Goal: Information Seeking & Learning: Check status

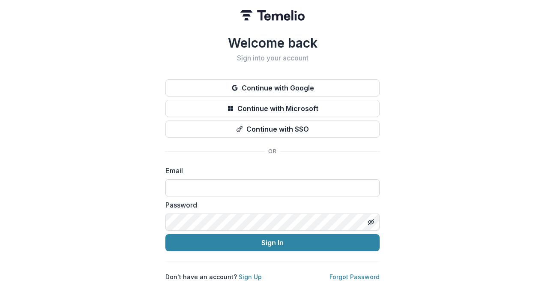
click at [251, 181] on input at bounding box center [272, 187] width 214 height 17
type input "**********"
click at [165, 234] on button "Sign In" at bounding box center [272, 242] width 214 height 17
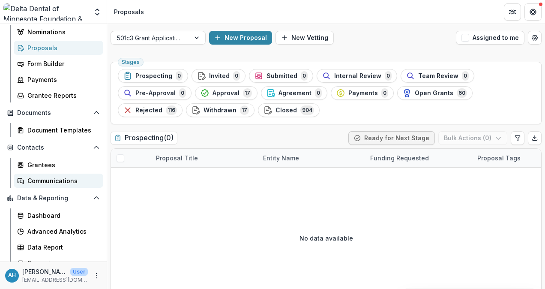
scroll to position [125, 0]
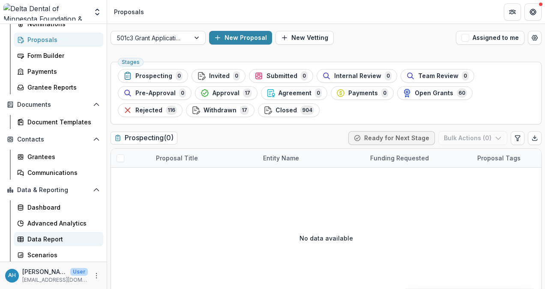
click at [48, 239] on div "Data Report" at bounding box center [61, 238] width 69 height 9
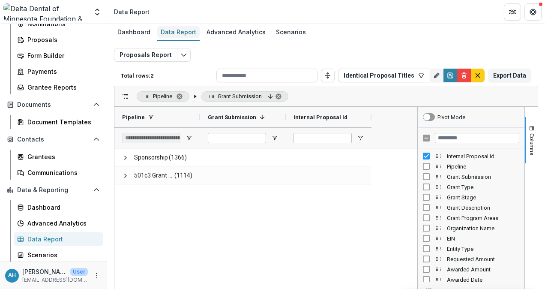
click at [172, 32] on div "Data Report" at bounding box center [178, 32] width 42 height 12
click at [182, 57] on icon "Edit selected report" at bounding box center [183, 54] width 7 height 7
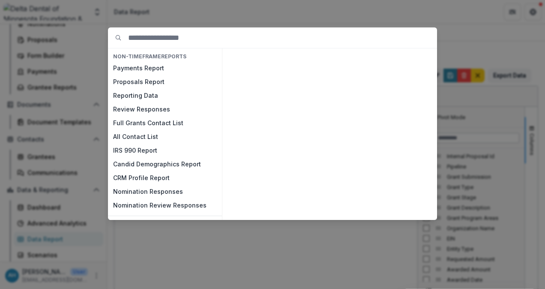
click at [225, 13] on div "NON-TIMEFRAME Reports Payments Report Proposals Report Reporting Data Review Re…" at bounding box center [272, 144] width 545 height 289
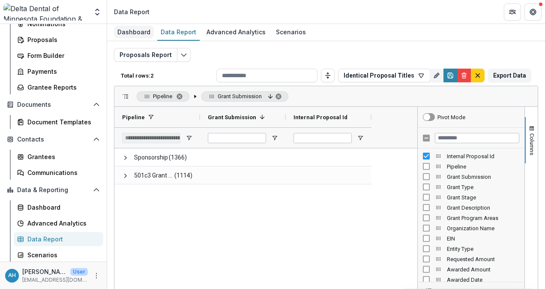
click at [132, 33] on div "Dashboard" at bounding box center [134, 32] width 40 height 12
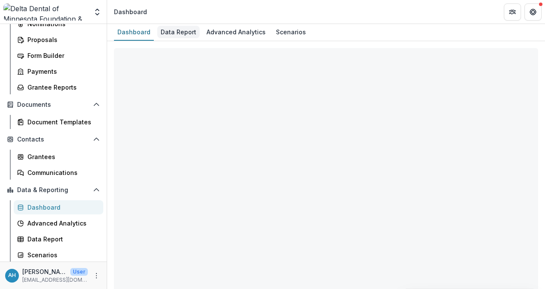
select select "**********"
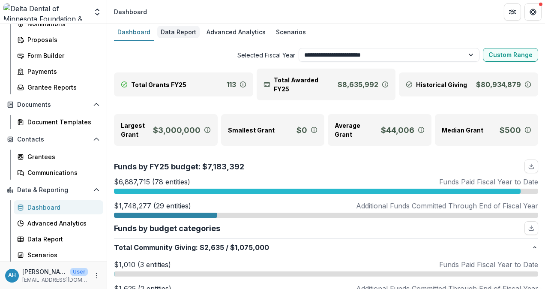
click at [182, 35] on div "Data Report" at bounding box center [178, 32] width 42 height 12
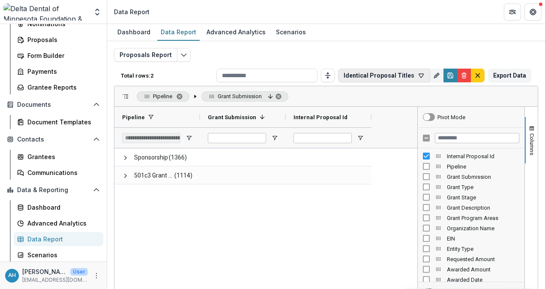
click at [382, 75] on button "Identical Proposal Titles" at bounding box center [384, 76] width 92 height 14
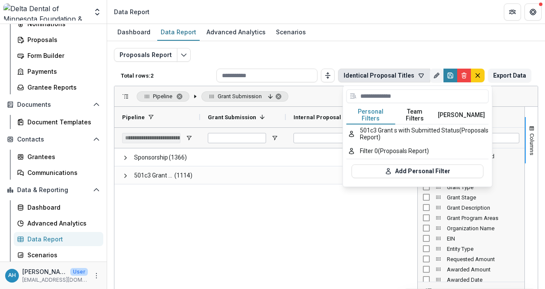
click at [415, 111] on button "Team Filters" at bounding box center [415, 115] width 39 height 18
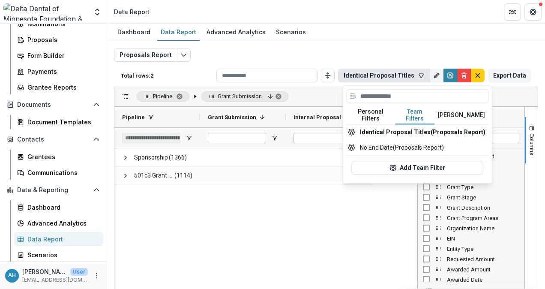
click at [459, 114] on button "[PERSON_NAME]" at bounding box center [462, 115] width 54 height 18
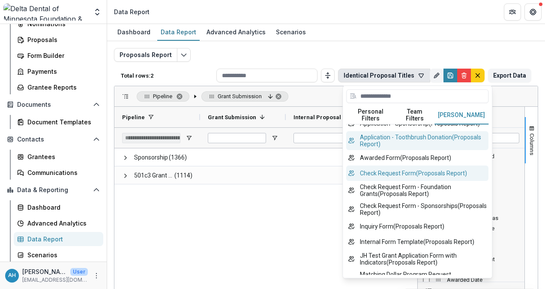
scroll to position [86, 0]
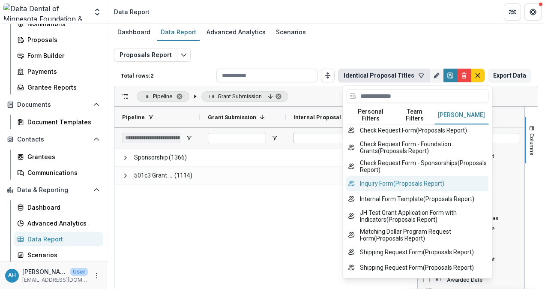
click at [400, 186] on button "Inquiry Form ( Proposals Report )" at bounding box center [417, 183] width 142 height 15
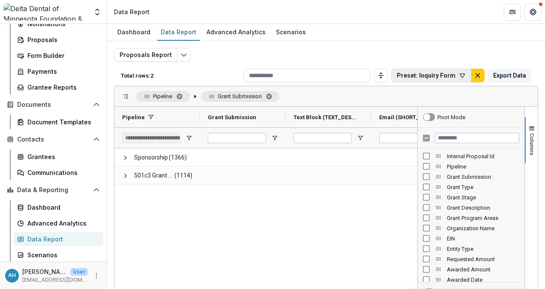
click at [445, 75] on button "Preset: Inquiry Form" at bounding box center [431, 76] width 80 height 14
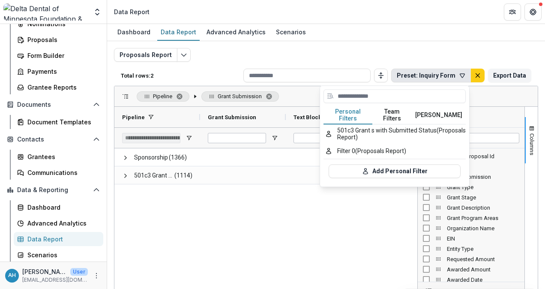
click at [434, 112] on button "[PERSON_NAME]" at bounding box center [439, 115] width 54 height 18
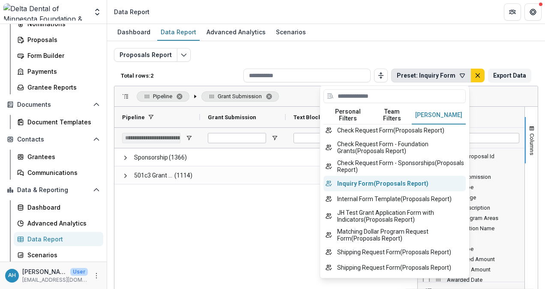
click at [389, 190] on button "Inquiry Form ( Proposals Report )" at bounding box center [395, 183] width 142 height 15
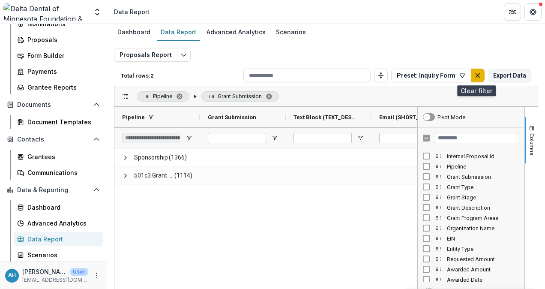
click at [477, 76] on line "default" at bounding box center [478, 76] width 4 height 4
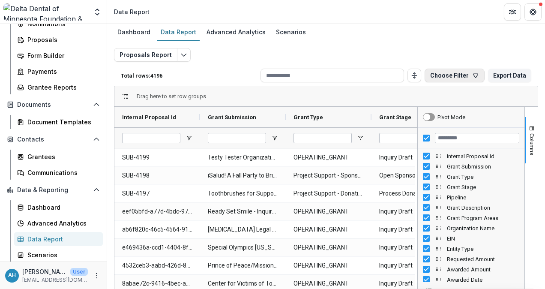
click at [462, 72] on button "Choose Filter" at bounding box center [455, 76] width 60 height 14
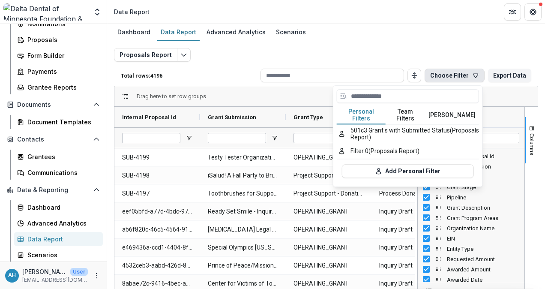
click at [452, 51] on div "Proposals Report Total rows: 4196 Choose Filter Personal Filters Team Filters T…" at bounding box center [326, 206] width 424 height 317
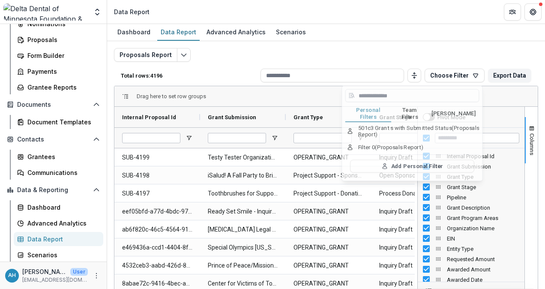
click at [452, 51] on div "Proposals Report Total rows: 4196 Choose Filter Personal Filters Team Filters T…" at bounding box center [326, 206] width 424 height 317
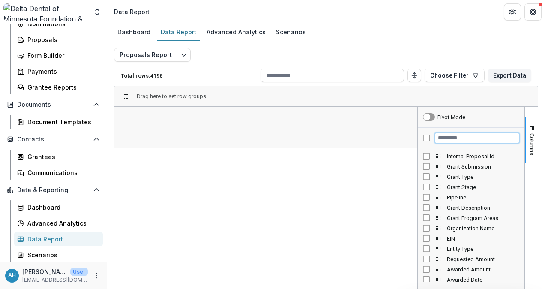
click at [458, 140] on input "Filter Columns Input" at bounding box center [477, 138] width 84 height 10
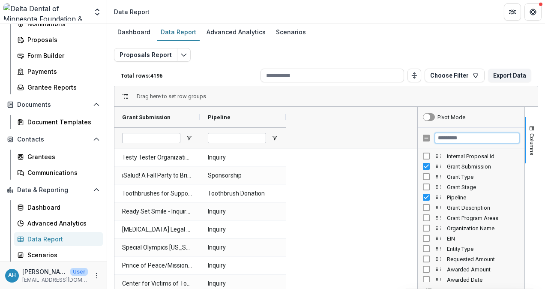
click at [461, 137] on input "Filter Columns Input" at bounding box center [477, 138] width 84 height 10
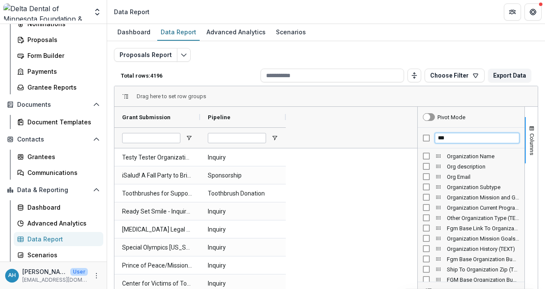
type input "***"
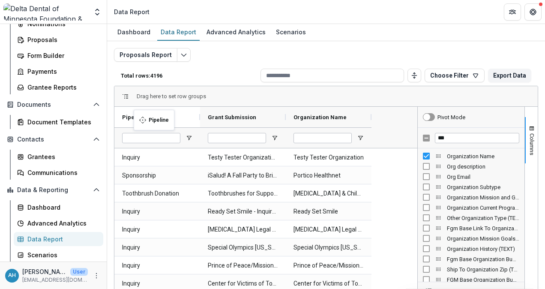
drag, startPoint x: 238, startPoint y: 117, endPoint x: 138, endPoint y: 115, distance: 100.3
click at [138, 115] on span "Pipeline" at bounding box center [133, 117] width 23 height 6
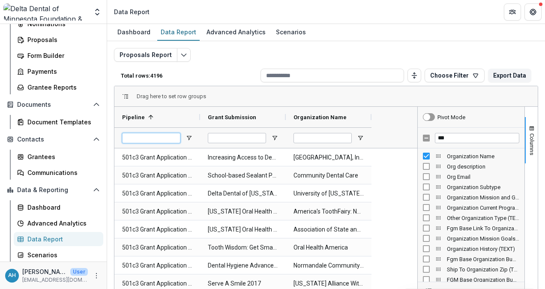
click at [160, 134] on input "Pipeline Filter Input" at bounding box center [151, 138] width 58 height 10
click at [187, 138] on span "Open Filter Menu" at bounding box center [189, 138] width 7 height 7
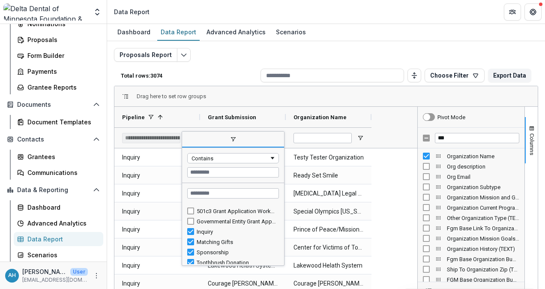
scroll to position [13, 0]
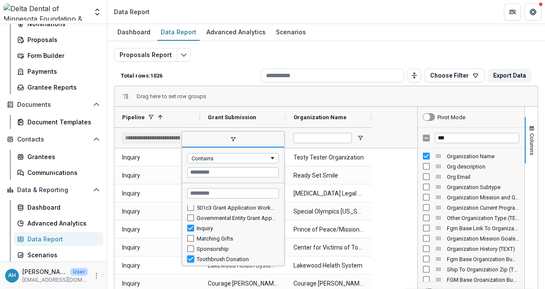
type input "**********"
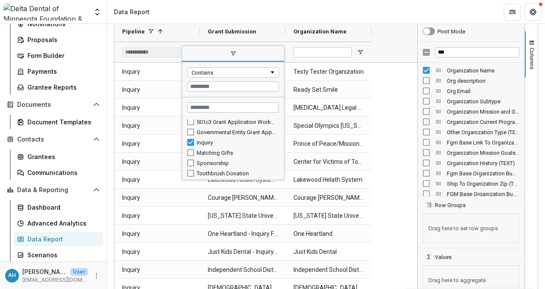
scroll to position [0, 0]
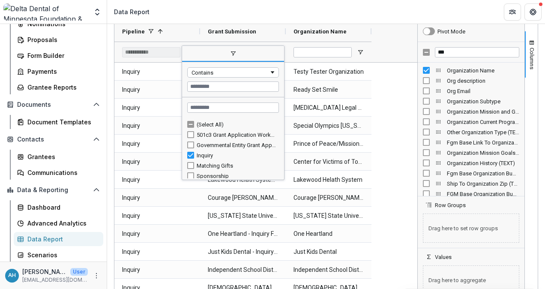
click at [307, 4] on header "Data Report" at bounding box center [326, 12] width 438 height 24
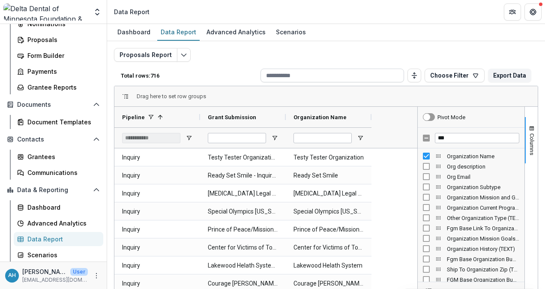
click at [347, 78] on input at bounding box center [333, 76] width 144 height 14
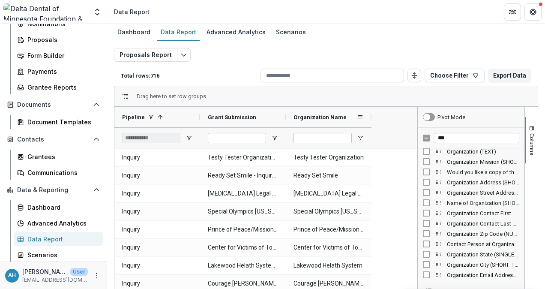
click at [330, 116] on span "Organization Name" at bounding box center [320, 117] width 53 height 6
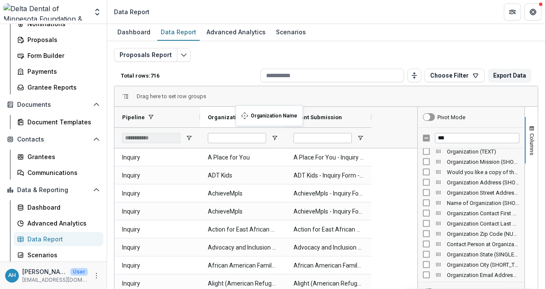
drag, startPoint x: 305, startPoint y: 117, endPoint x: 240, endPoint y: 111, distance: 65.4
click at [240, 111] on div "Organization Name 1" at bounding box center [239, 117] width 63 height 16
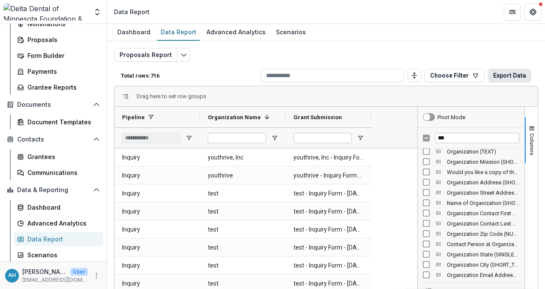
click at [511, 77] on button "Export Data" at bounding box center [509, 76] width 43 height 14
click at [466, 137] on input "***" at bounding box center [477, 138] width 84 height 10
type input "*"
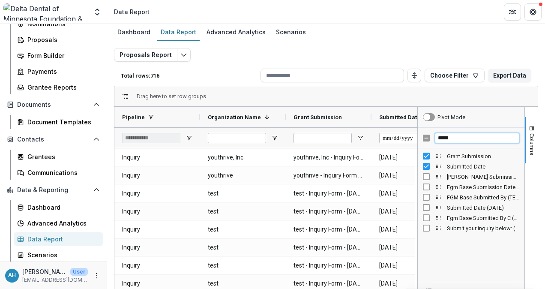
click at [473, 136] on input "*****" at bounding box center [477, 138] width 84 height 10
type input "*"
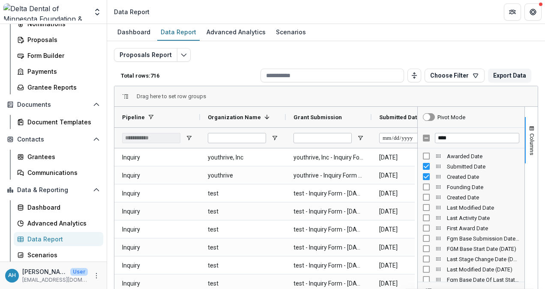
click at [371, 87] on div "Drag here to set row groups" at bounding box center [326, 96] width 424 height 21
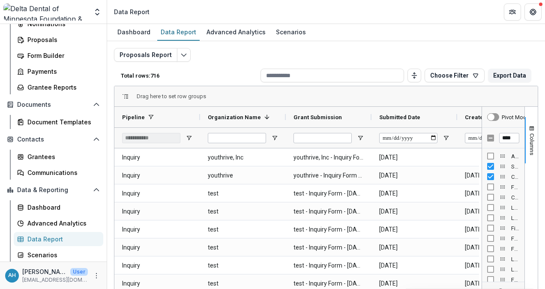
drag, startPoint x: 415, startPoint y: 124, endPoint x: 517, endPoint y: 137, distance: 102.9
click at [517, 137] on div "Pivot Mode **** Awarded Date Submitted Date Created Date Founding Date" at bounding box center [503, 246] width 43 height 279
drag, startPoint x: 407, startPoint y: 117, endPoint x: 423, endPoint y: 117, distance: 15.9
click at [423, 117] on div "Submitted Date" at bounding box center [410, 117] width 63 height 16
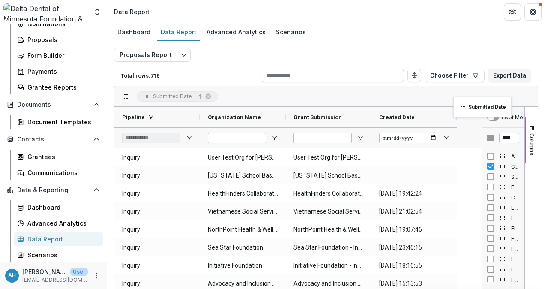
drag, startPoint x: 411, startPoint y: 117, endPoint x: 453, endPoint y: 84, distance: 53.2
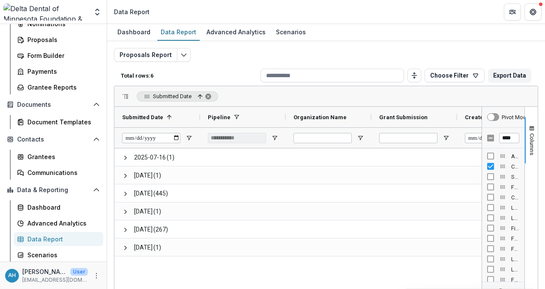
click at [453, 84] on div "Total rows: 6 Choose Filter Personal Filters Team Filters Temelio Filters 501c3…" at bounding box center [326, 75] width 424 height 21
drag, startPoint x: 453, startPoint y: 84, endPoint x: 396, endPoint y: 82, distance: 56.6
click at [396, 82] on div "Total rows: 6 Choose Filter Personal Filters Team Filters Temelio Filters 501c3…" at bounding box center [326, 75] width 424 height 21
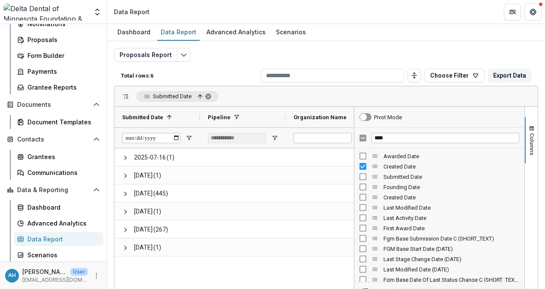
drag, startPoint x: 480, startPoint y: 123, endPoint x: 348, endPoint y: 110, distance: 133.2
click at [353, 110] on div at bounding box center [354, 246] width 2 height 279
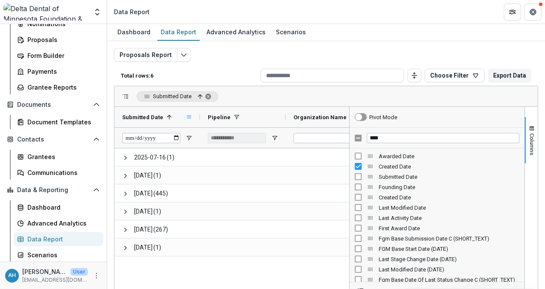
click at [187, 117] on span at bounding box center [189, 117] width 7 height 7
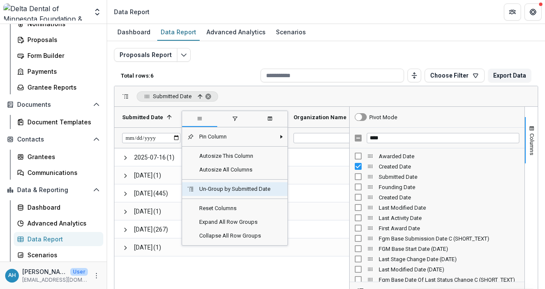
click at [237, 189] on span "Un-Group by Submitted Date" at bounding box center [234, 189] width 81 height 14
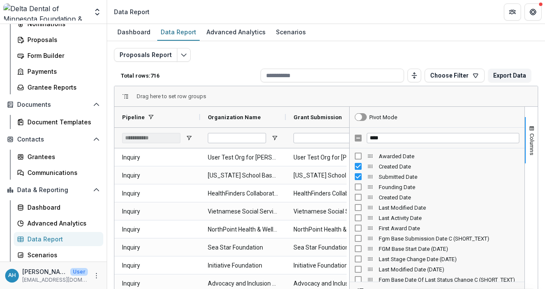
click at [394, 90] on div "Drag here to set row groups" at bounding box center [326, 96] width 424 height 21
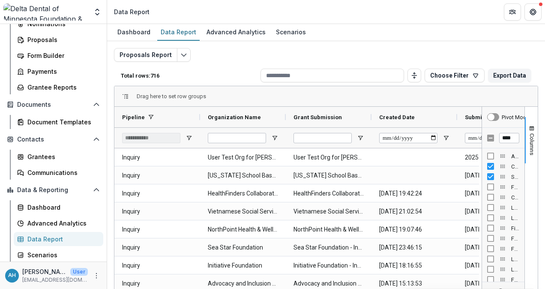
drag, startPoint x: 346, startPoint y: 112, endPoint x: 492, endPoint y: 105, distance: 146.0
click at [492, 105] on div "Drag here to set row groups Drag here to set column labels Pipeline Organizatio…" at bounding box center [326, 236] width 424 height 300
click at [492, 105] on div "Drag here to set row groups" at bounding box center [326, 96] width 424 height 21
drag, startPoint x: 473, startPoint y: 117, endPoint x: 429, endPoint y: 93, distance: 50.3
click at [429, 93] on div "Drag here to set row groups" at bounding box center [326, 96] width 424 height 21
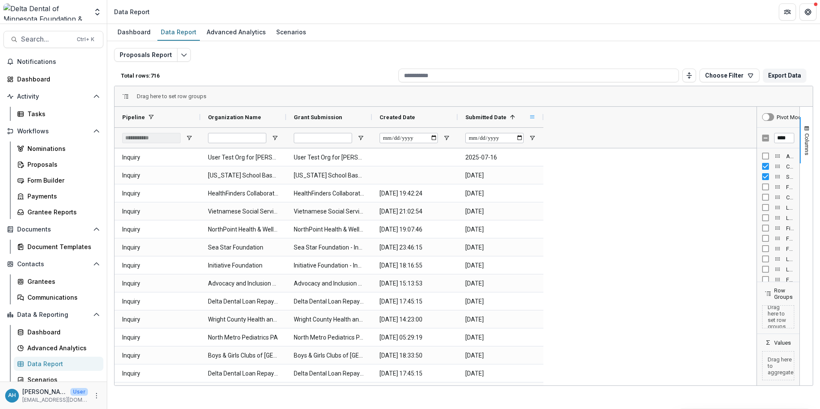
click at [534, 115] on span at bounding box center [532, 117] width 7 height 7
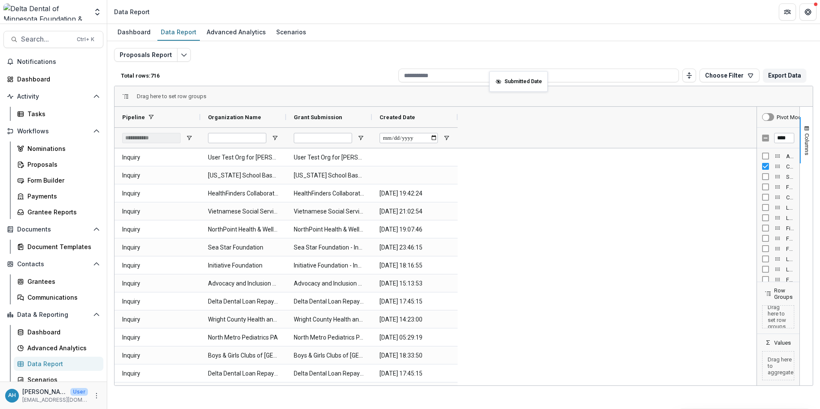
drag, startPoint x: 494, startPoint y: 119, endPoint x: 493, endPoint y: 76, distance: 42.9
click at [493, 76] on input at bounding box center [538, 76] width 280 height 14
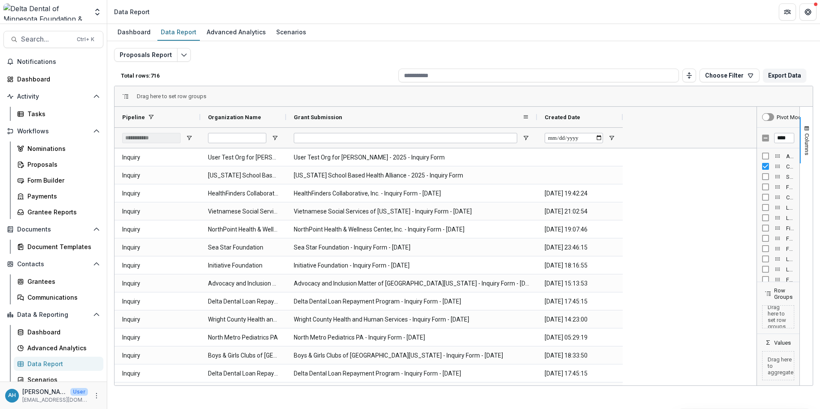
drag, startPoint x: 372, startPoint y: 116, endPoint x: 537, endPoint y: 117, distance: 164.6
click at [537, 117] on div at bounding box center [536, 117] width 3 height 21
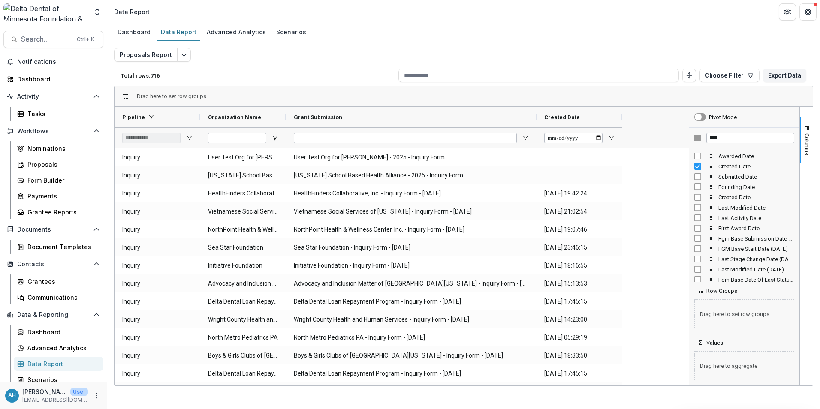
drag, startPoint x: 756, startPoint y: 116, endPoint x: 688, endPoint y: 111, distance: 68.0
click at [545, 111] on div at bounding box center [689, 246] width 2 height 279
click at [545, 135] on input "****" at bounding box center [750, 138] width 88 height 10
type input "*"
click at [545, 156] on span "Requested Amount" at bounding box center [756, 156] width 76 height 6
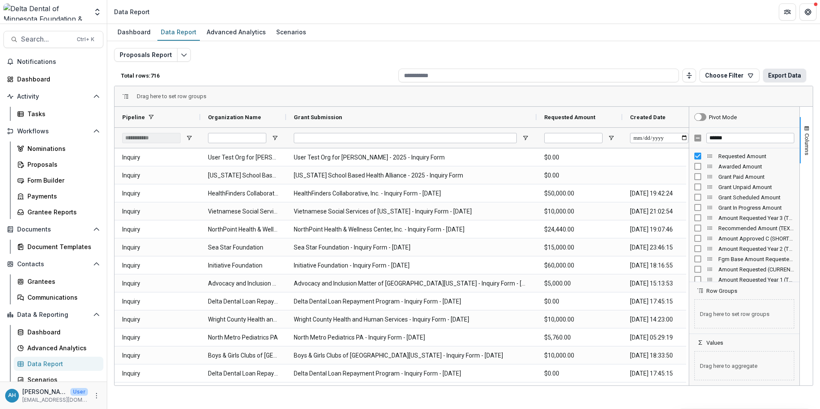
click at [545, 76] on button "Export Data" at bounding box center [784, 76] width 43 height 14
click at [545, 135] on input "******" at bounding box center [750, 138] width 88 height 10
type input "*"
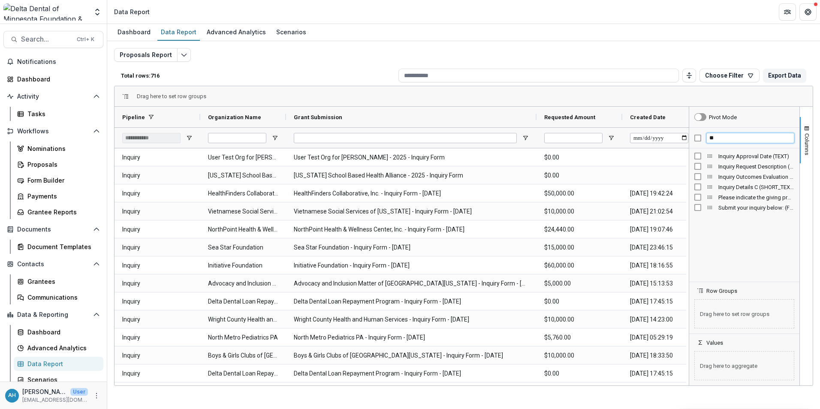
type input "*"
type input "******"
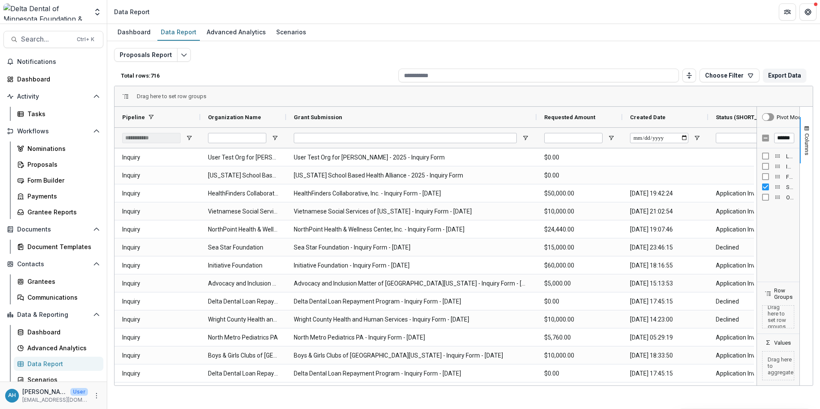
drag, startPoint x: 689, startPoint y: 117, endPoint x: 792, endPoint y: 118, distance: 103.3
click at [545, 118] on div "Pivot Mode ****** Legal Status IRS Recipient Status Fgm Base Date Of Last Statu…" at bounding box center [778, 246] width 43 height 279
click at [545, 118] on div "Pivot Mode" at bounding box center [790, 117] width 28 height 6
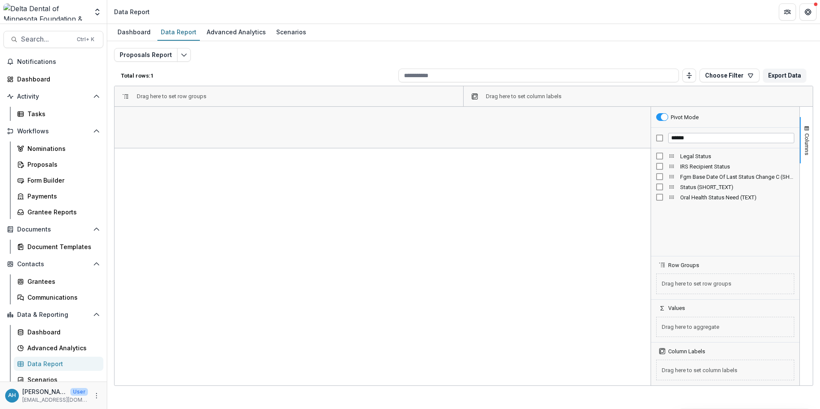
drag, startPoint x: 757, startPoint y: 120, endPoint x: 641, endPoint y: 124, distance: 115.8
click at [545, 124] on div at bounding box center [650, 246] width 2 height 279
click at [203, 98] on span "Drag here to set row groups" at bounding box center [171, 96] width 69 height 6
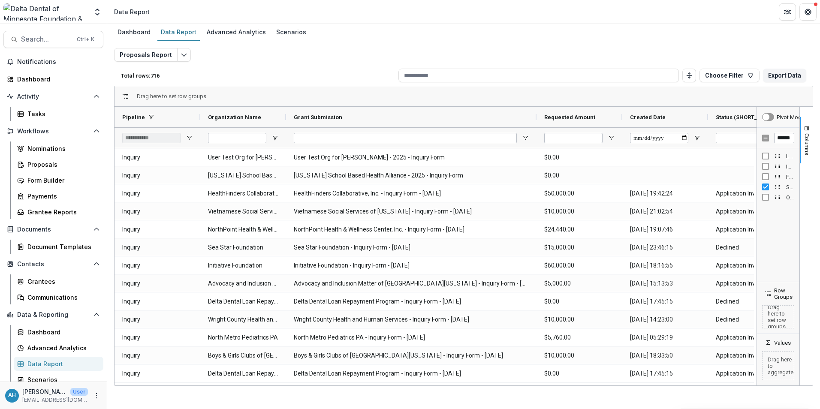
drag, startPoint x: 641, startPoint y: 222, endPoint x: 768, endPoint y: 234, distance: 127.4
click at [545, 234] on div "Pivot Mode ****** Legal Status IRS Recipient Status Fgm Base Date Of Last Statu…" at bounding box center [778, 246] width 43 height 279
click at [545, 234] on div "Legal Status IRS Recipient Status Fgm Base Date Of Last Status Change C (SHORT_…" at bounding box center [778, 214] width 42 height 133
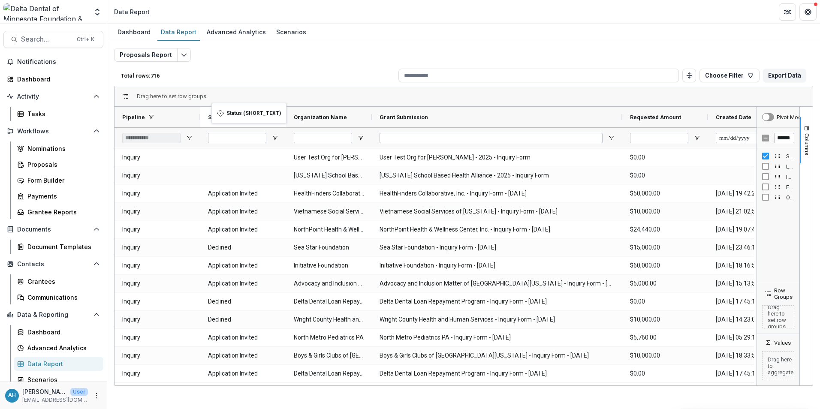
drag, startPoint x: 739, startPoint y: 117, endPoint x: 216, endPoint y: 108, distance: 523.1
click at [216, 108] on div "Status (SHORT_TEXT)" at bounding box center [243, 117] width 70 height 21
click at [545, 75] on button "Export Data" at bounding box center [784, 76] width 43 height 14
click at [343, 55] on div "Proposals Report Total rows: 716 Choose Filter Personal Filters Team Filters Te…" at bounding box center [463, 206] width 699 height 317
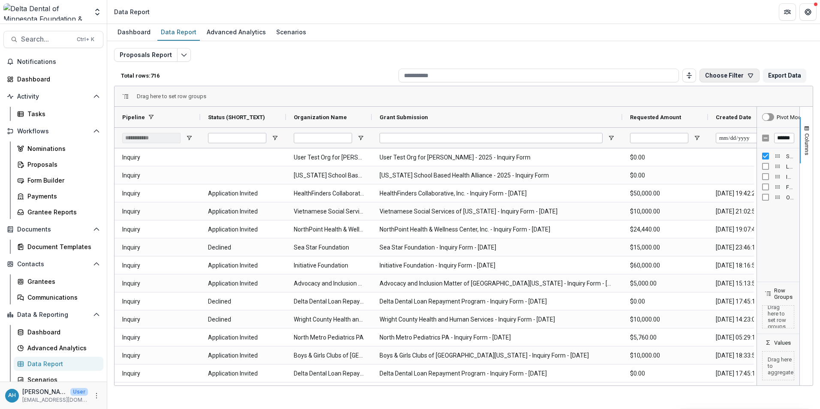
click at [545, 77] on button "Choose Filter" at bounding box center [729, 76] width 60 height 14
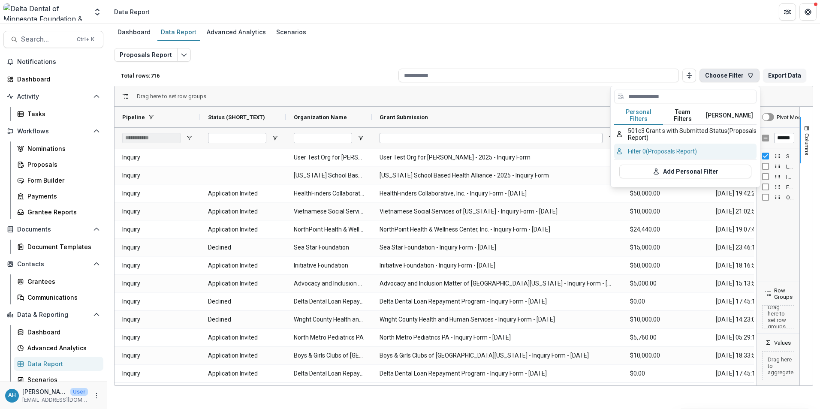
click at [545, 152] on button "Filter 0 (Proposals Report)" at bounding box center [685, 151] width 142 height 15
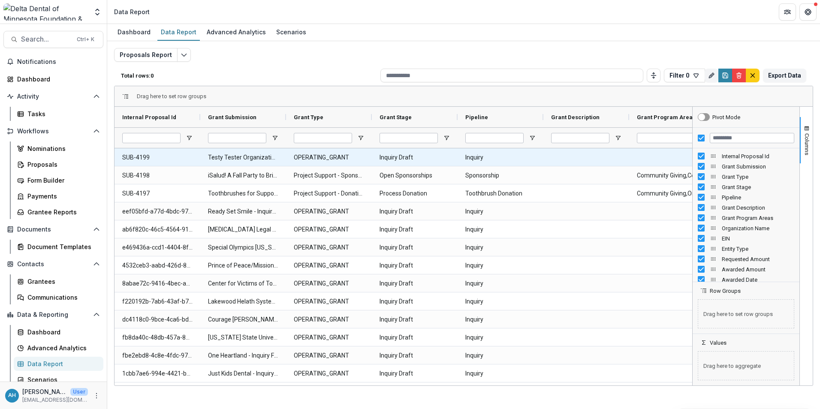
type input "**********"
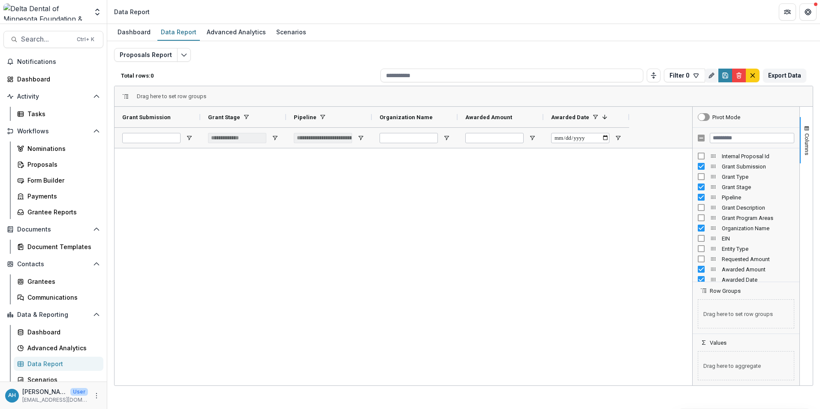
type input "***"
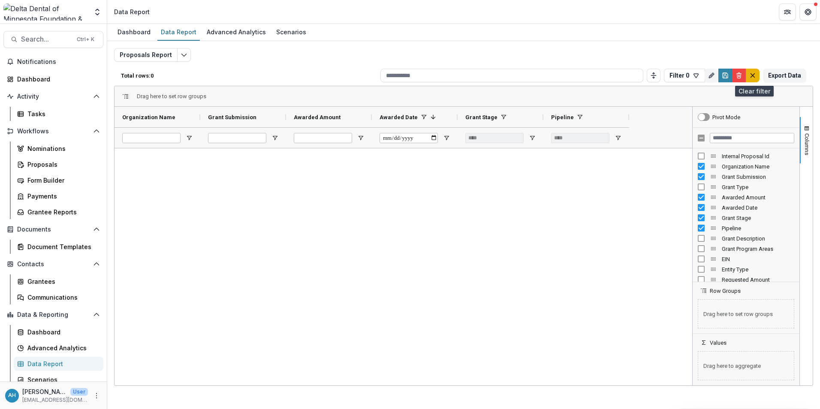
click at [545, 78] on icon "default" at bounding box center [752, 75] width 7 height 7
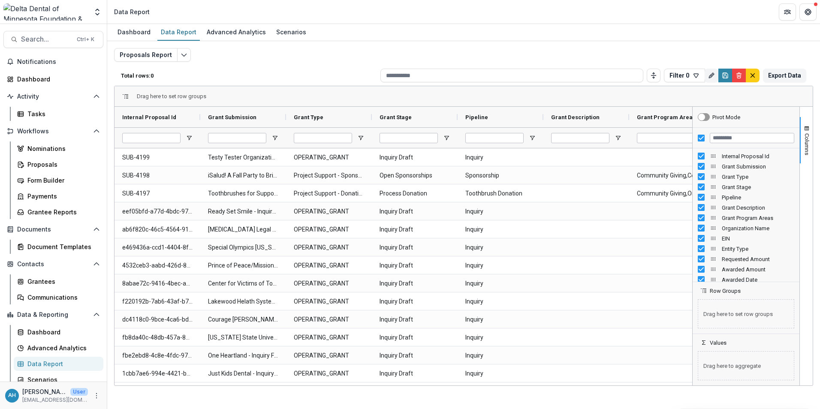
type input "**********"
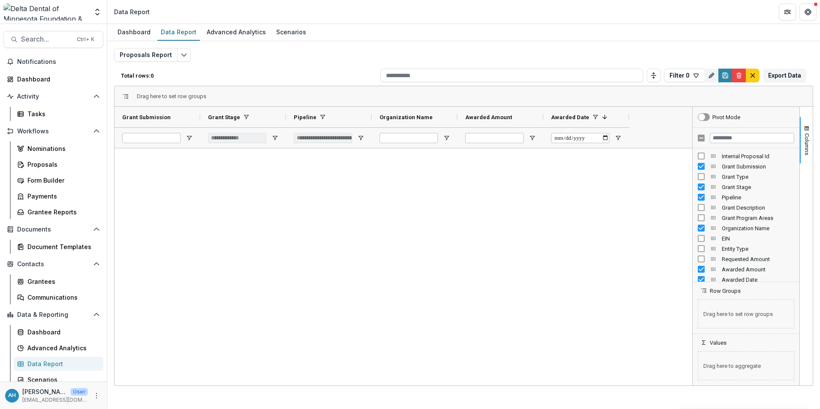
type input "***"
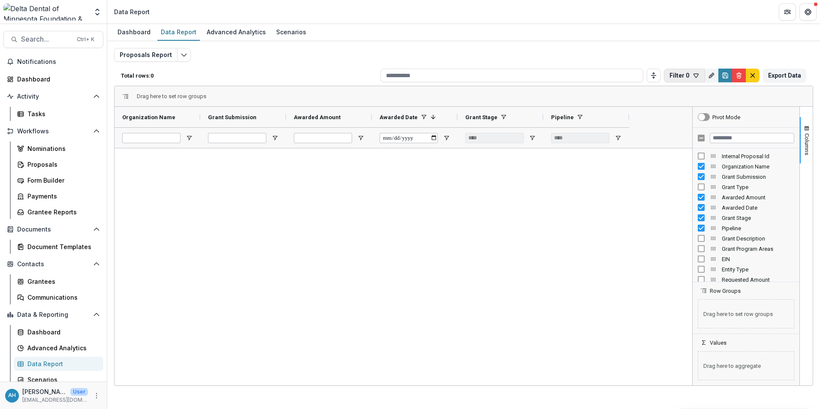
click at [545, 77] on icon "button" at bounding box center [695, 75] width 7 height 7
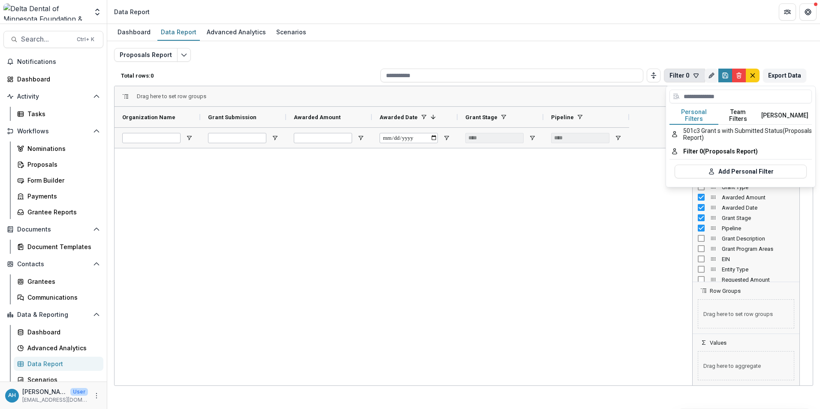
click at [319, 59] on div "Proposals Report Total rows: 0 Filter 0 Personal Filters Team Filters Temelio F…" at bounding box center [463, 206] width 699 height 317
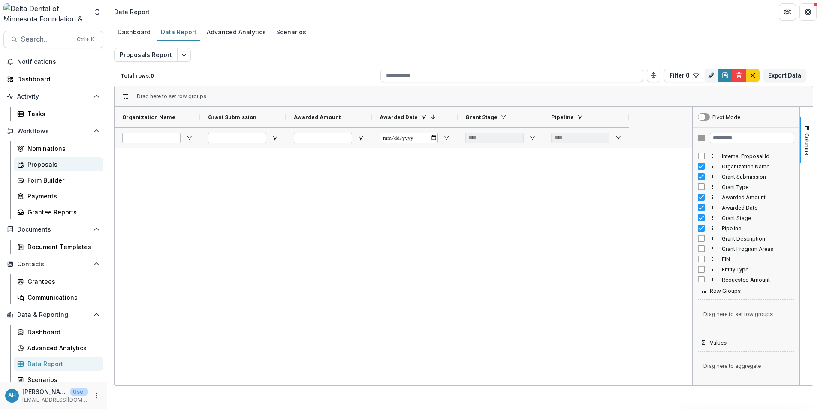
click at [52, 162] on div "Proposals" at bounding box center [61, 164] width 69 height 9
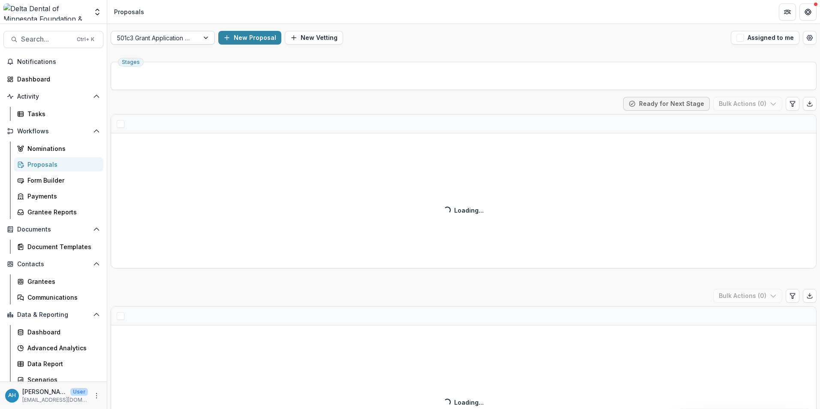
click at [201, 41] on div at bounding box center [206, 37] width 15 height 13
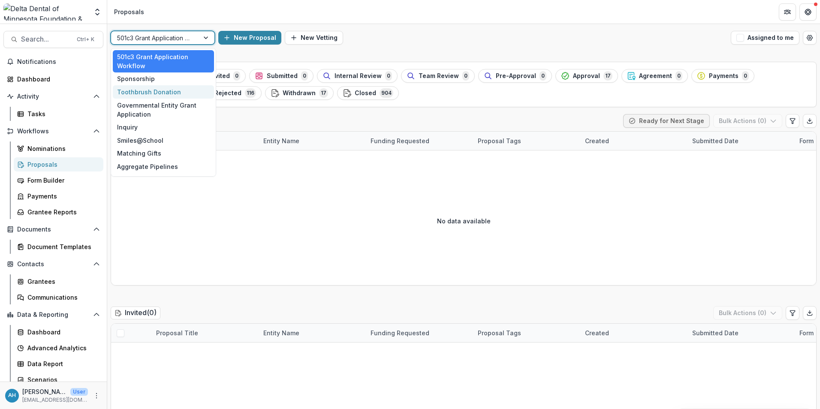
click at [159, 90] on div "Toothbrush Donation" at bounding box center [163, 91] width 101 height 13
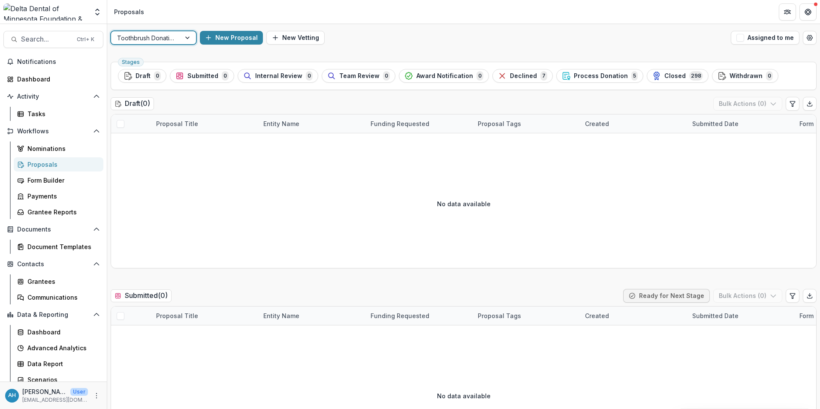
click at [162, 39] on div at bounding box center [145, 38] width 57 height 11
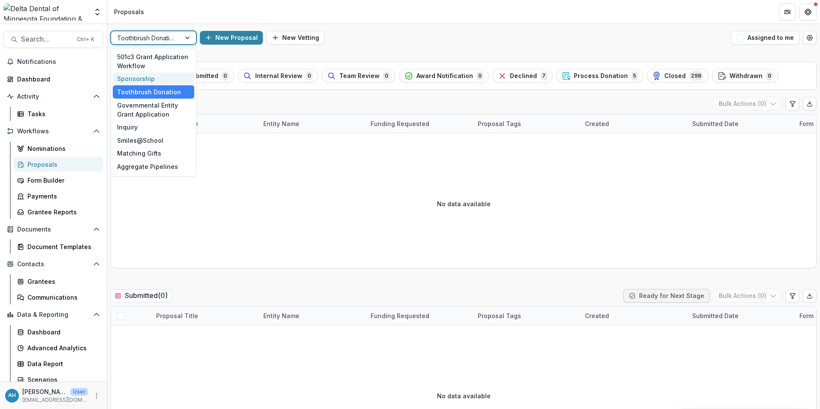
click at [135, 81] on div "Sponsorship" at bounding box center [153, 78] width 81 height 13
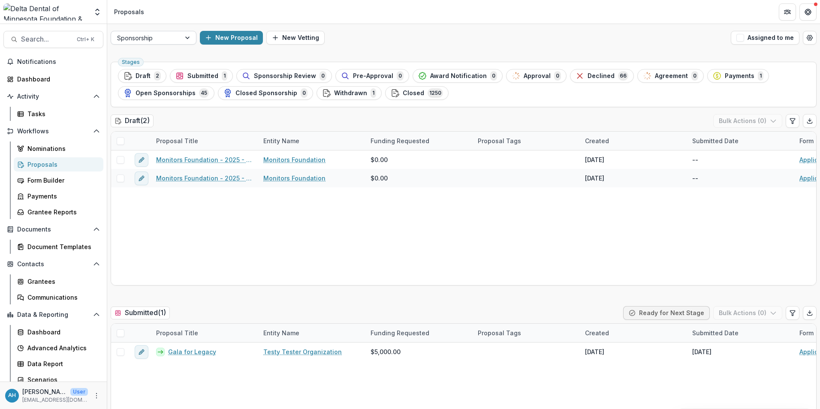
click at [151, 36] on div at bounding box center [145, 38] width 57 height 11
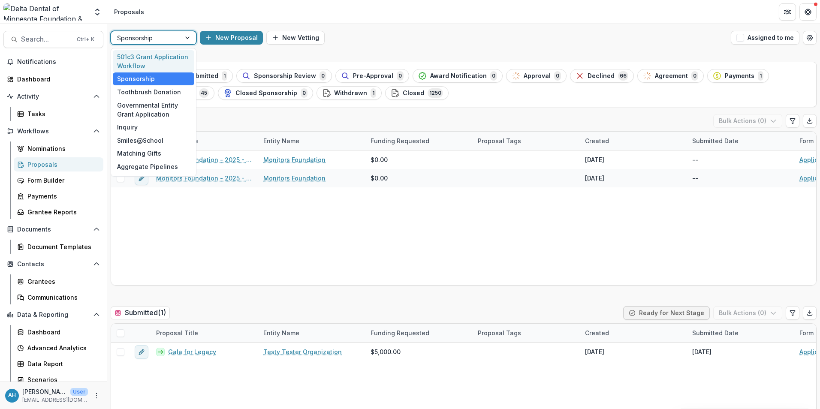
click at [141, 60] on div "501c3 Grant Application Workflow" at bounding box center [153, 61] width 81 height 22
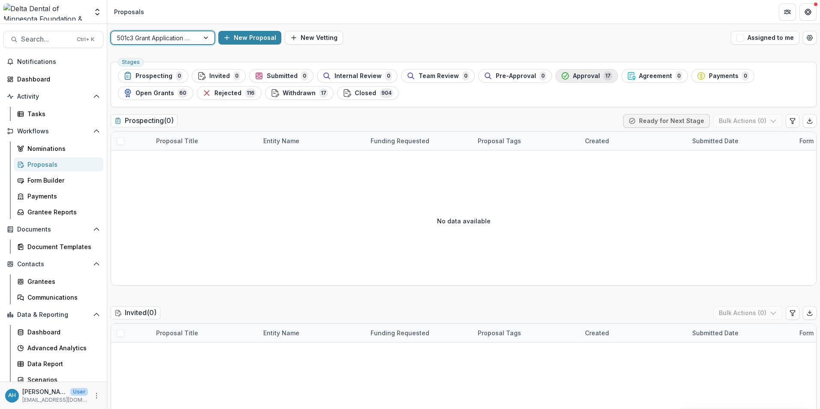
click at [545, 78] on span "Approval" at bounding box center [586, 75] width 27 height 7
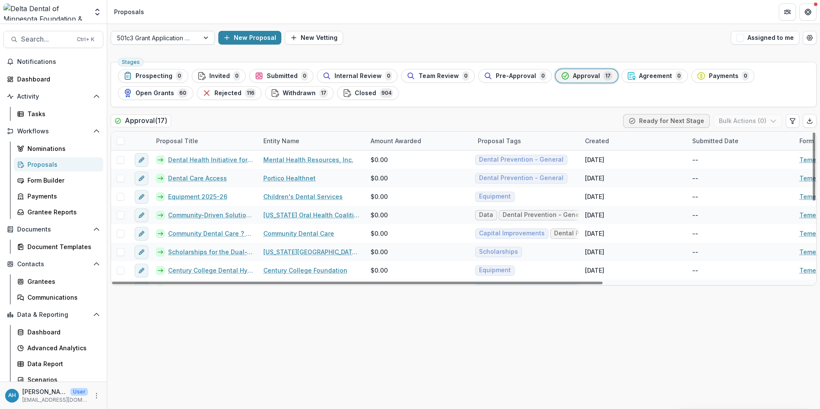
click at [187, 39] on div at bounding box center [155, 38] width 76 height 11
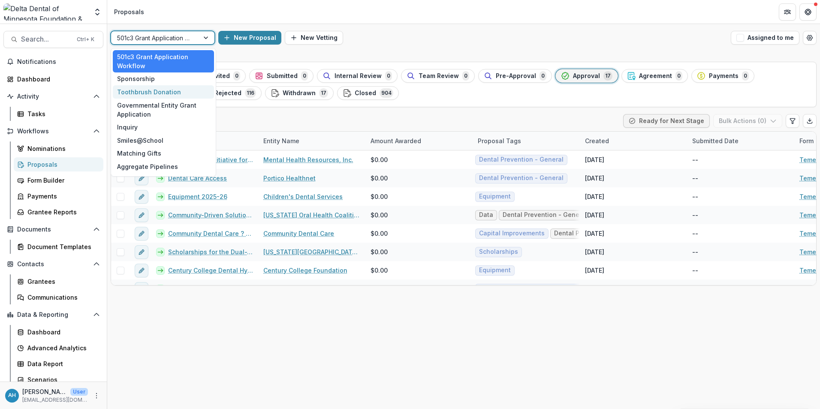
click at [155, 90] on div "Toothbrush Donation" at bounding box center [163, 91] width 101 height 13
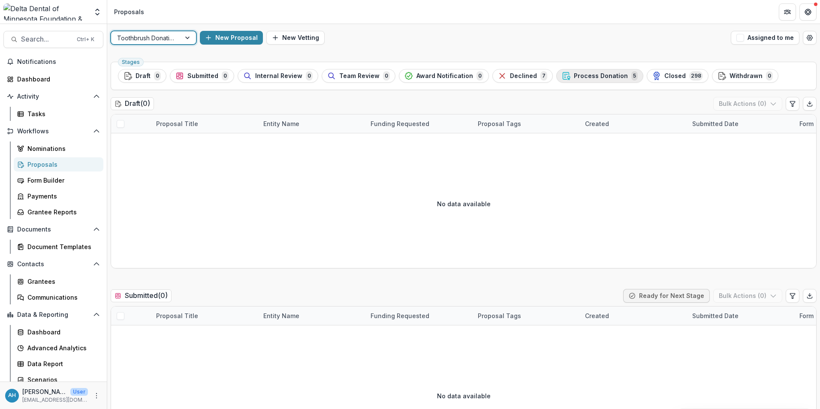
click at [545, 74] on span "Process Donation" at bounding box center [601, 75] width 54 height 7
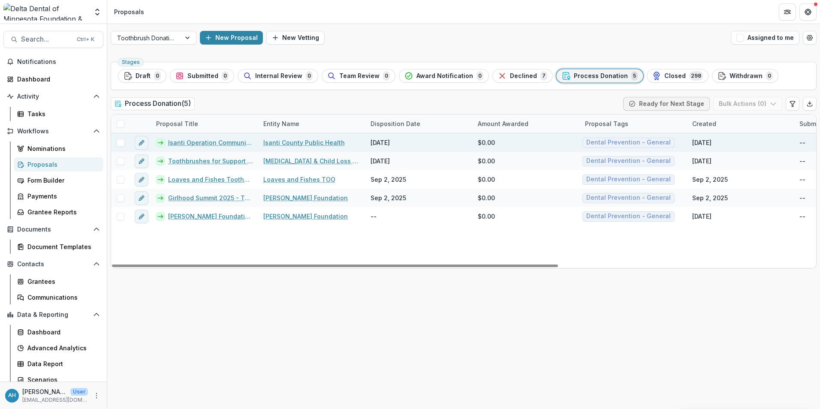
click at [204, 145] on link "Isanti Operation Community Connect 2025" at bounding box center [210, 142] width 85 height 9
